Goal: Find contact information: Find contact information

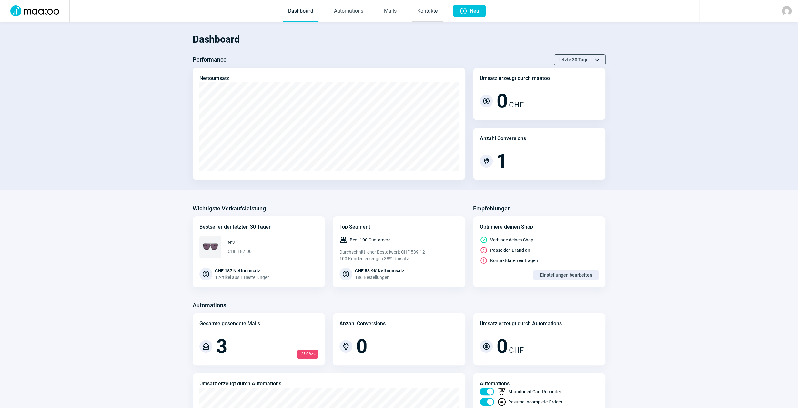
click at [420, 12] on link "Kontakte" at bounding box center [427, 11] width 31 height 21
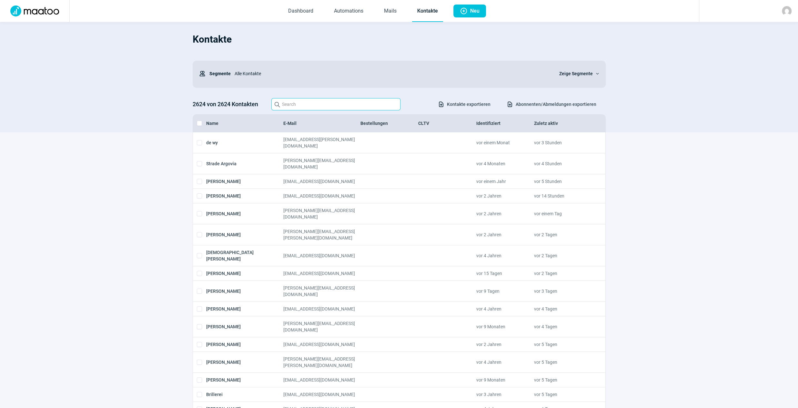
click at [330, 101] on input "Search icon" at bounding box center [336, 104] width 129 height 12
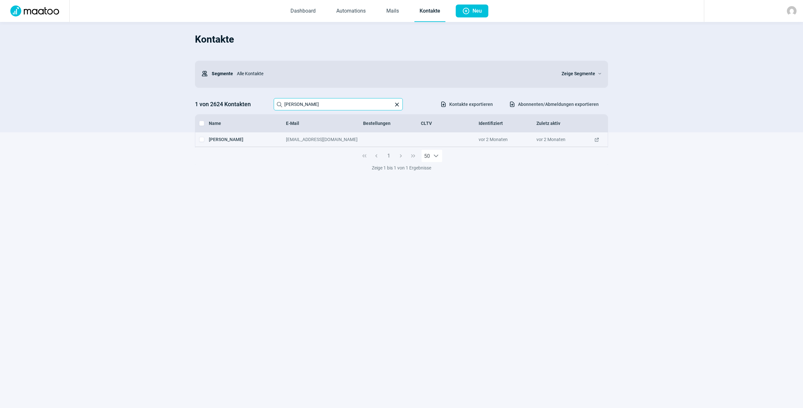
type input "[PERSON_NAME]"
click at [231, 141] on div "[PERSON_NAME]" at bounding box center [247, 139] width 77 height 6
click at [301, 141] on div "[EMAIL_ADDRESS][DOMAIN_NAME]" at bounding box center [324, 139] width 77 height 6
drag, startPoint x: 242, startPoint y: 139, endPoint x: 210, endPoint y: 138, distance: 32.6
click at [210, 138] on div "[PERSON_NAME]" at bounding box center [247, 139] width 77 height 6
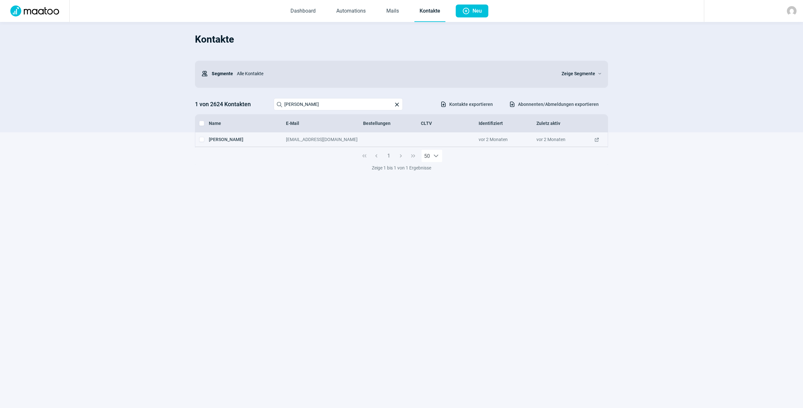
copy div "[PERSON_NAME]"
